Goal: Information Seeking & Learning: Learn about a topic

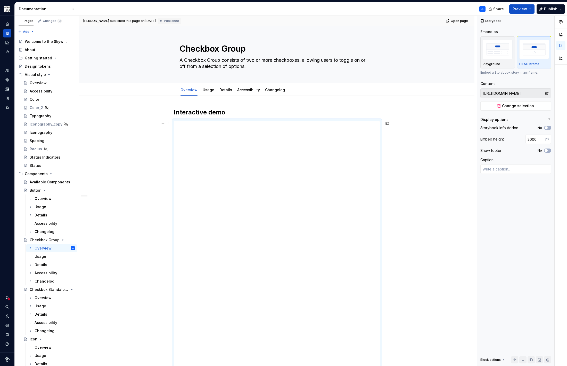
scroll to position [271, 0]
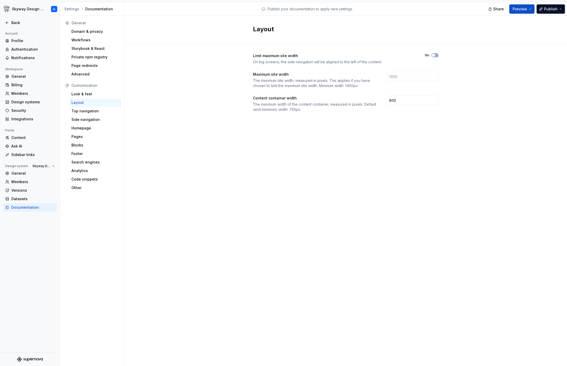
click at [96, 10] on div "Settings Documentation" at bounding box center [93, 8] width 58 height 5
click at [74, 9] on div "Settings" at bounding box center [71, 8] width 15 height 5
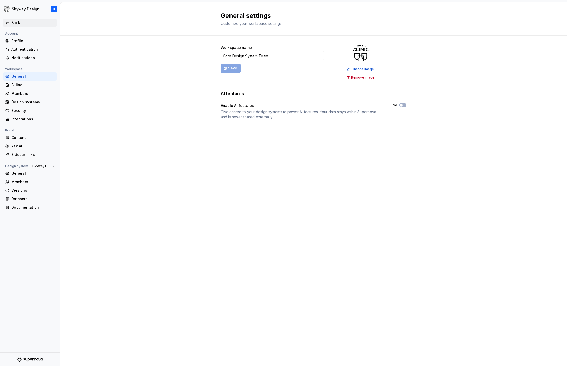
click at [13, 21] on div "Back" at bounding box center [32, 22] width 43 height 5
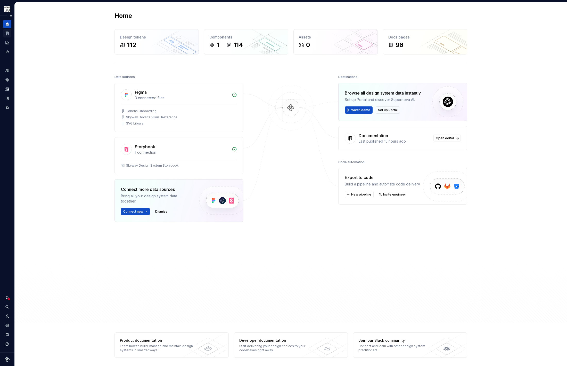
click at [7, 34] on icon "Documentation" at bounding box center [8, 33] width 2 height 3
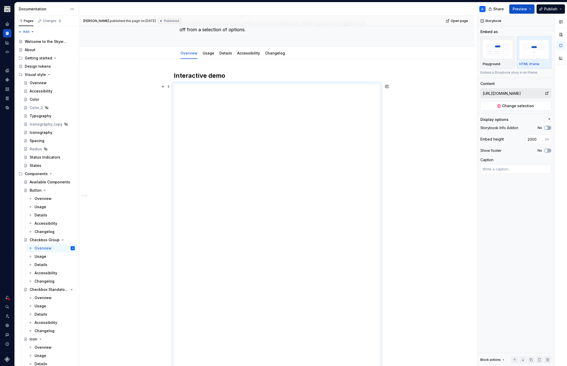
scroll to position [90, 0]
click at [363, 310] on div "**********" at bounding box center [277, 289] width 206 height 516
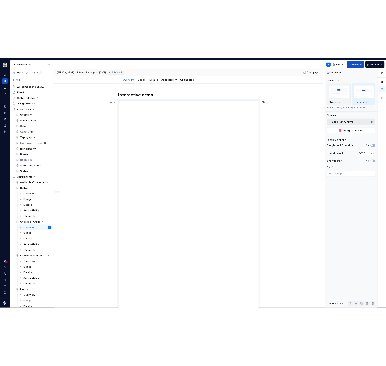
scroll to position [0, 0]
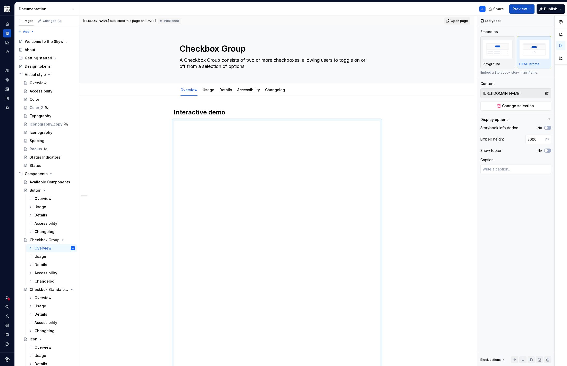
click at [459, 19] on span "Open page" at bounding box center [459, 21] width 17 height 4
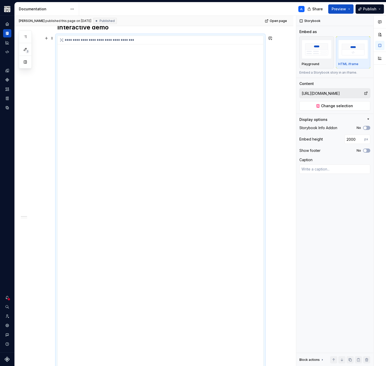
scroll to position [78, 0]
click at [314, 58] on img "button" at bounding box center [317, 49] width 30 height 19
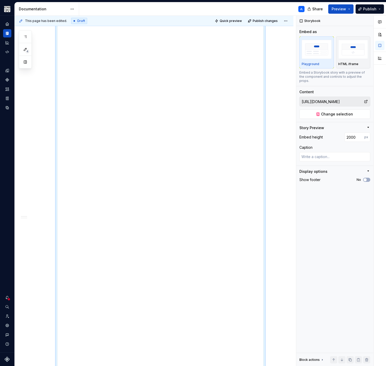
scroll to position [0, 0]
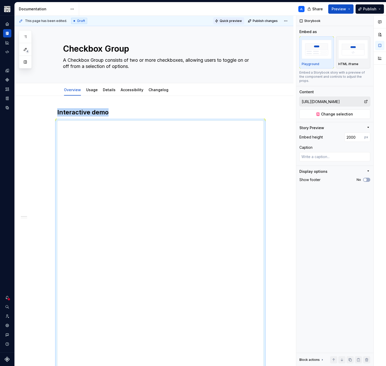
click at [229, 19] on span "Quick preview" at bounding box center [231, 21] width 22 height 4
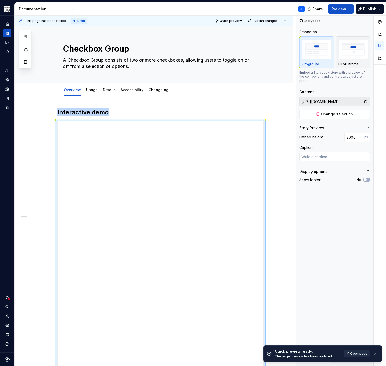
click at [359, 353] on span "Open page" at bounding box center [358, 353] width 17 height 4
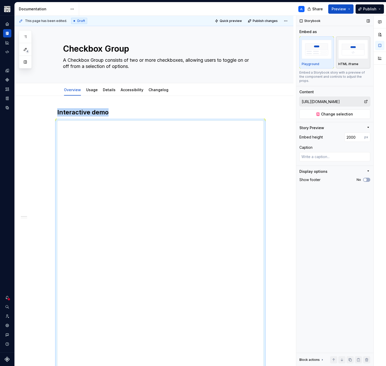
click at [349, 56] on img "button" at bounding box center [353, 49] width 30 height 19
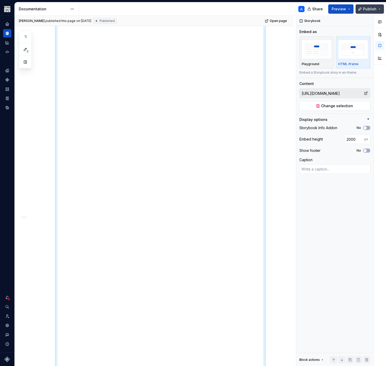
type textarea "*"
